Goal: Transaction & Acquisition: Purchase product/service

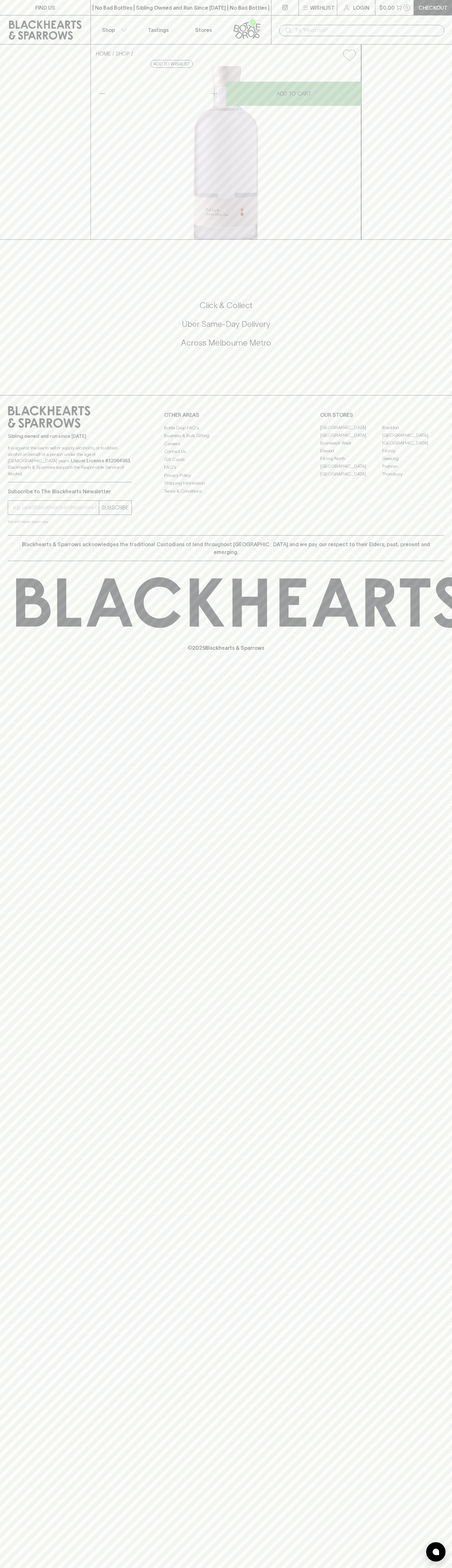
click at [332, 19] on div "​" at bounding box center [361, 30] width 181 height 29
click at [440, 240] on div "HOME SHOP Full Circle Spirits Green Olive Gin $99.00 Add to wishlist No Further…" at bounding box center [226, 142] width 452 height 195
click at [264, 1567] on html "FIND US | No Bad Bottles | Sibling Owned and Run Since [DATE] | No Bad Bottles …" at bounding box center [226, 784] width 452 height 1568
click at [18, 428] on icon at bounding box center [49, 417] width 83 height 22
